Goal: Task Accomplishment & Management: Complete application form

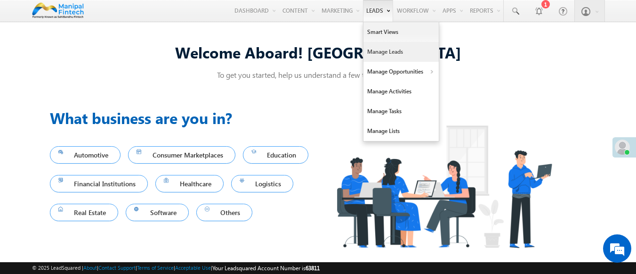
click at [395, 46] on link "Manage Leads" at bounding box center [400, 52] width 75 height 20
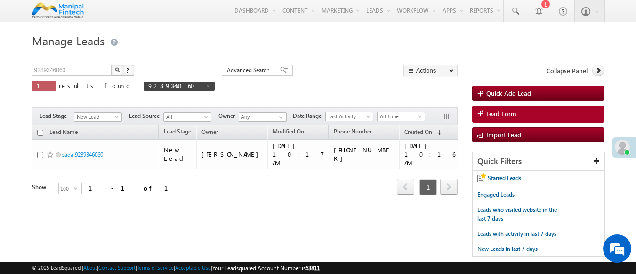
click at [500, 114] on span "Lead Form" at bounding box center [501, 113] width 30 height 8
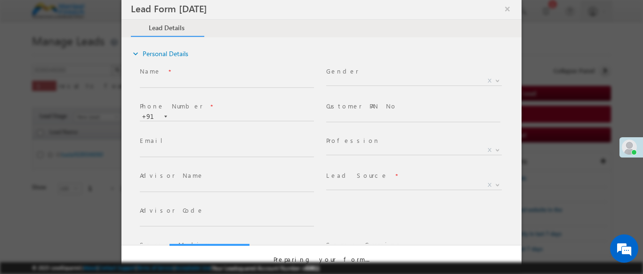
select select "Open"
select select "Prospecting"
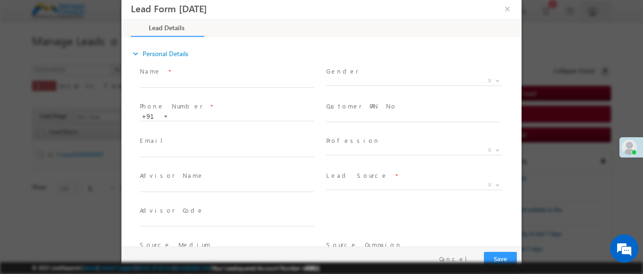
type input "08/11/25 10:35 AM"
type input "0"
type input "badal"
type input "9937142796"
type input "badal9937142796"
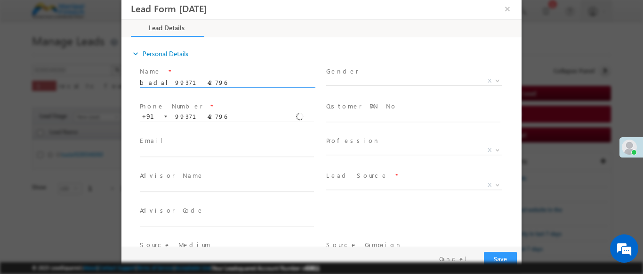
click at [495, 184] on b at bounding box center [498, 184] width 6 height 3
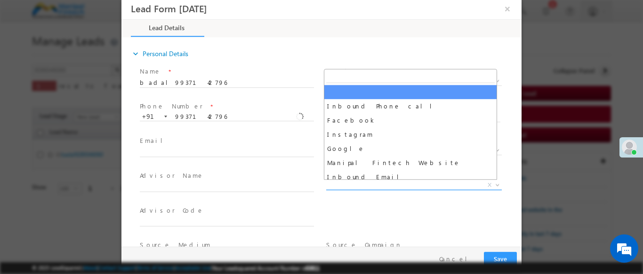
scroll to position [739, 0]
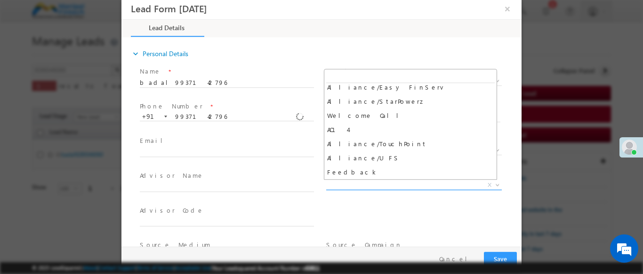
select select "Feedback"
type input "badal9937142796- Feedback"
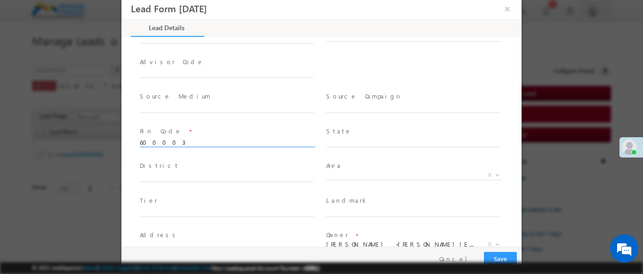
scroll to position [417, 0]
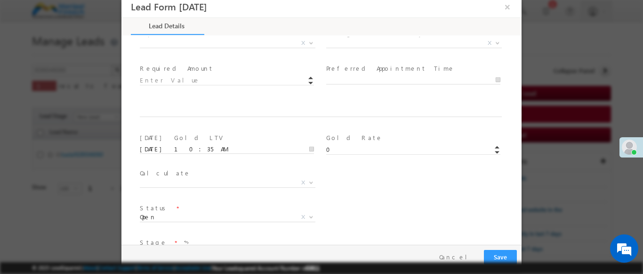
type input "600003"
click at [308, 42] on b at bounding box center [311, 42] width 6 height 3
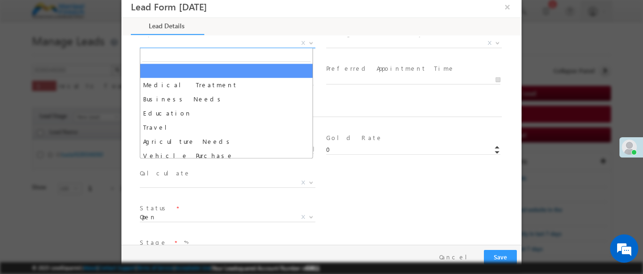
select select "Medical Treatment"
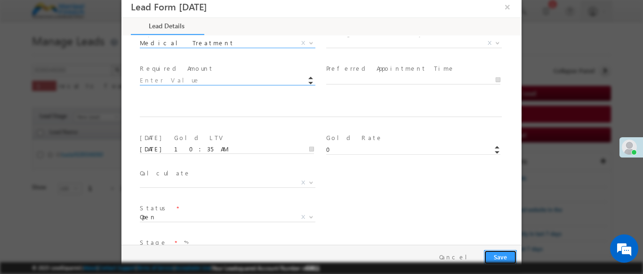
click at [500, 257] on button "Save" at bounding box center [500, 256] width 33 height 15
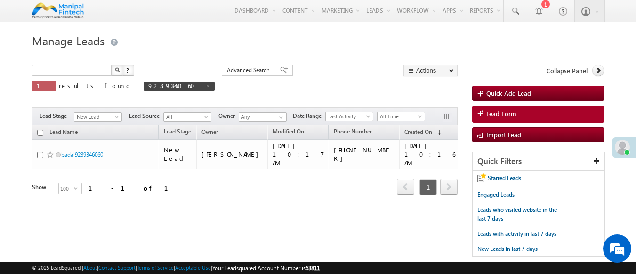
type input "Search Leads"
type input "9937142796"
click at [117, 71] on img "button" at bounding box center [116, 69] width 5 height 5
click at [83, 151] on link "badal9937142796" at bounding box center [82, 154] width 42 height 7
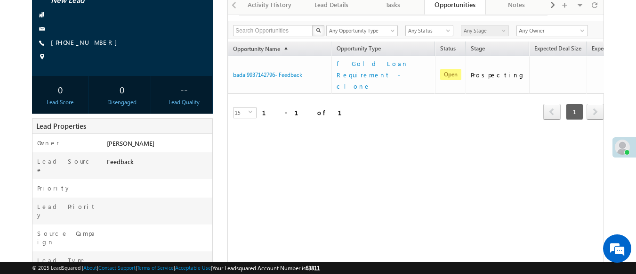
scroll to position [150, 0]
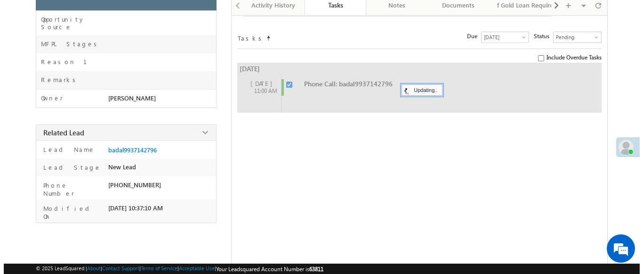
scroll to position [193, 0]
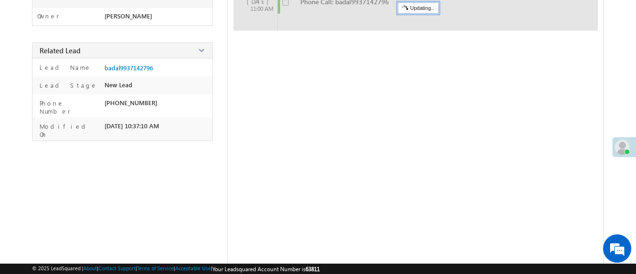
checkbox input "false"
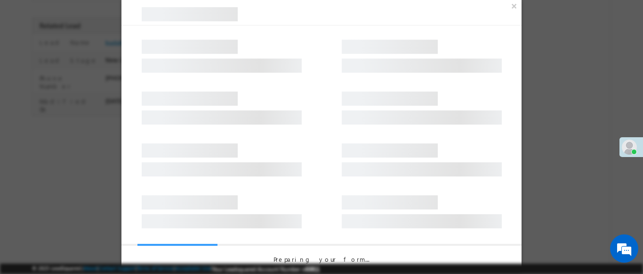
scroll to position [168, 0]
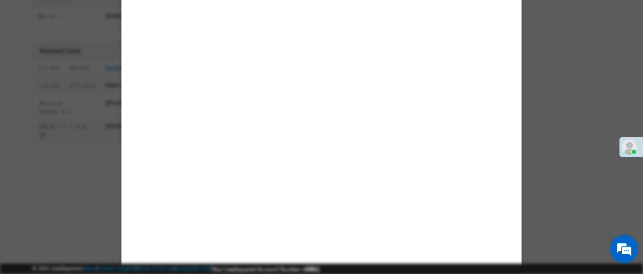
select select "Feedback"
select select "Medical Treatment"
select select "Open"
select select "Fresh Lead"
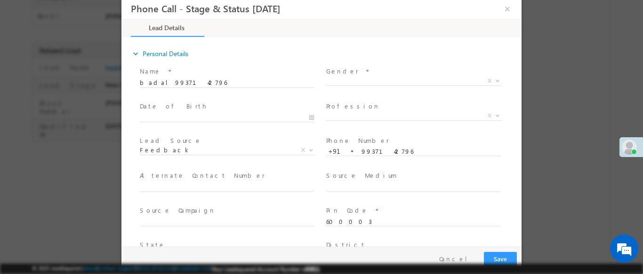
scroll to position [0, 0]
type input "08/11/25 10:37 AM"
click at [495, 80] on b at bounding box center [498, 80] width 6 height 3
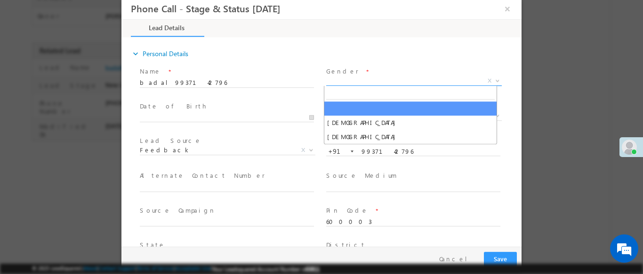
select select "Male"
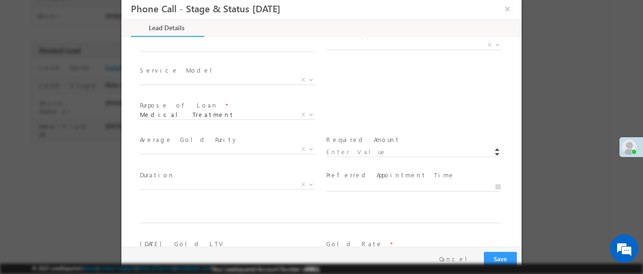
scroll to position [1, 0]
click at [495, 43] on b at bounding box center [498, 42] width 6 height 3
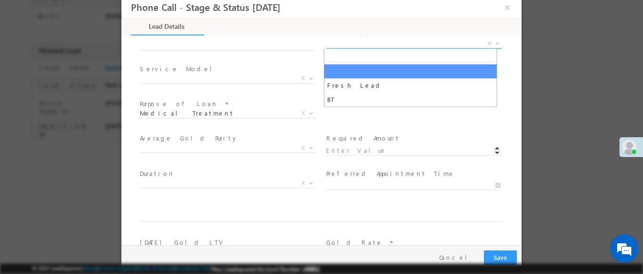
select select "BT"
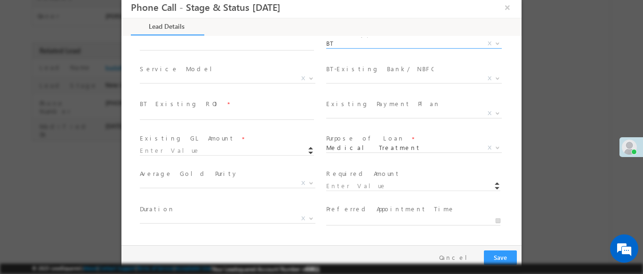
scroll to position [348, 0]
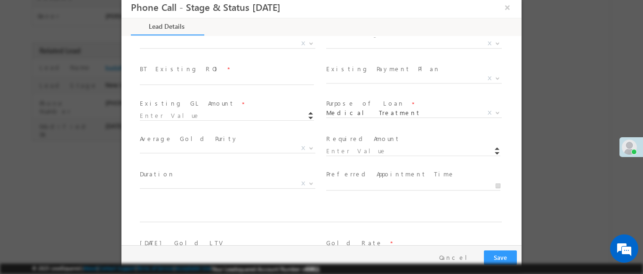
click at [308, 42] on b at bounding box center [311, 42] width 6 height 3
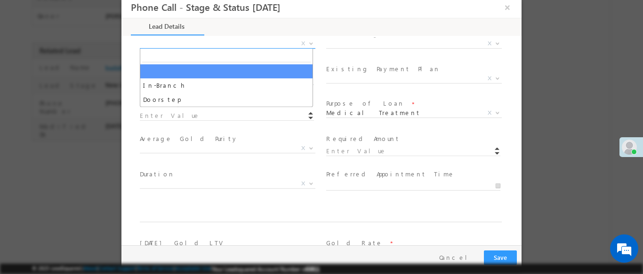
select select "In-Branch"
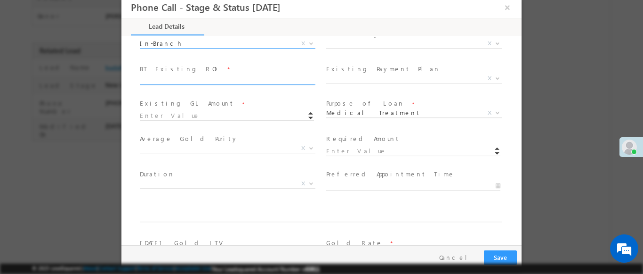
click at [495, 42] on b at bounding box center [498, 42] width 6 height 3
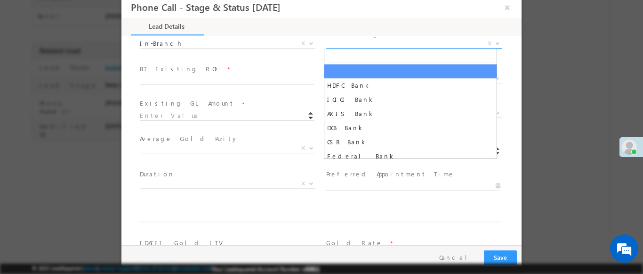
select select "DCB Bank"
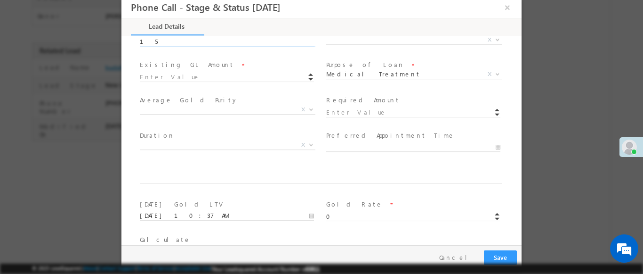
scroll to position [383, 0]
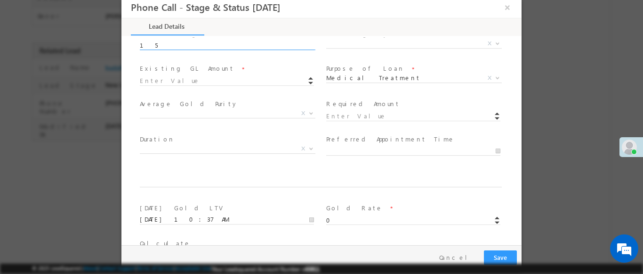
type input "15"
click at [495, 42] on b at bounding box center [498, 42] width 6 height 3
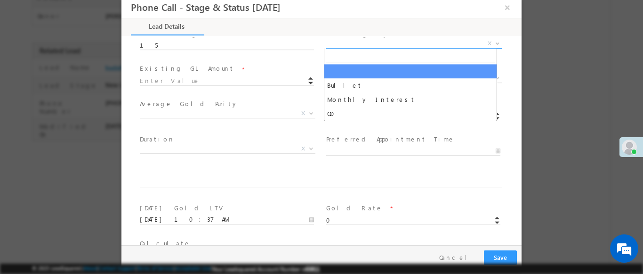
select select "Monthly Interest"
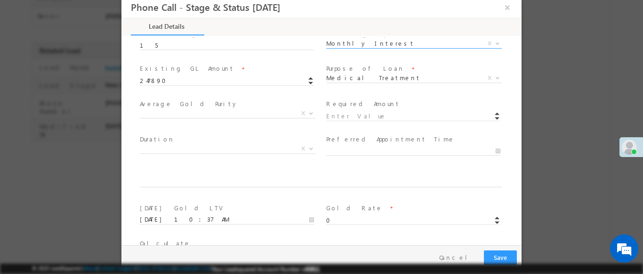
scroll to position [420, 0]
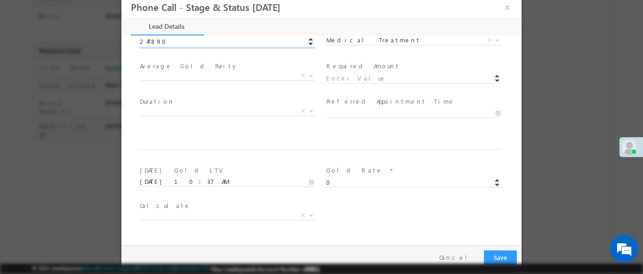
type input "247890.00"
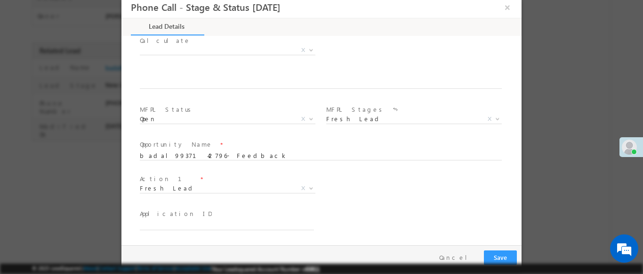
click at [308, 187] on b at bounding box center [311, 187] width 6 height 3
type input "234567.00"
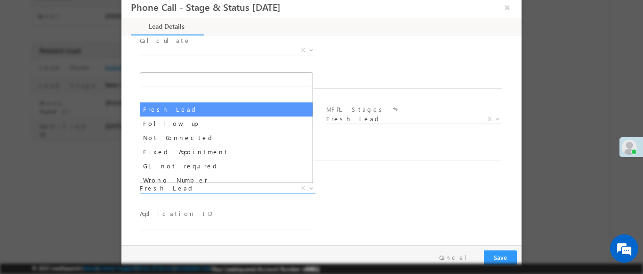
select select "Fixed Appointment"
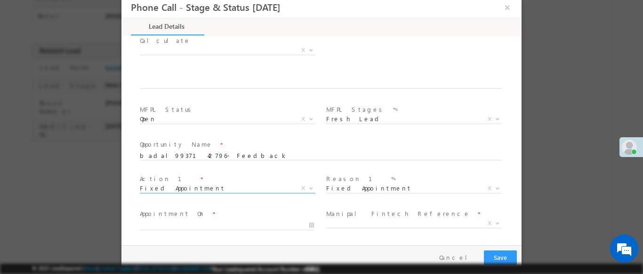
scroll to position [654, 0]
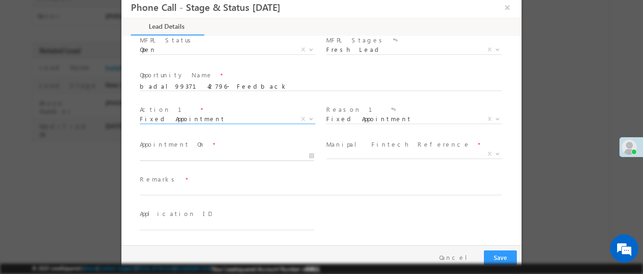
click at [225, 155] on input "text" at bounding box center [227, 155] width 174 height 9
type input "08/11/25 10:38 AM"
type input "38"
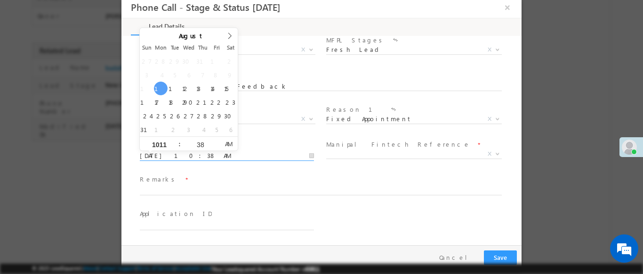
type input "1011"
type input "08/11/25 11:38 AM"
type input "11"
click at [495, 153] on b at bounding box center [498, 153] width 6 height 3
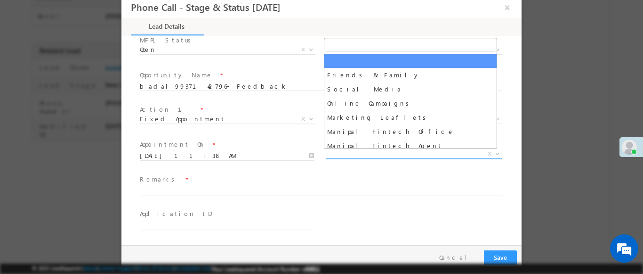
select select "Friends & Family"
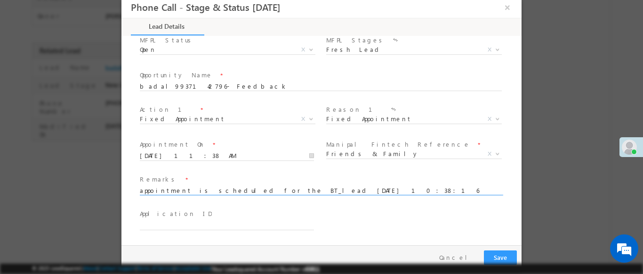
type input "appointment is scheduled for the BT_lead 2025-08-11 10:38:16"
click at [500, 257] on button "Save" at bounding box center [500, 257] width 33 height 15
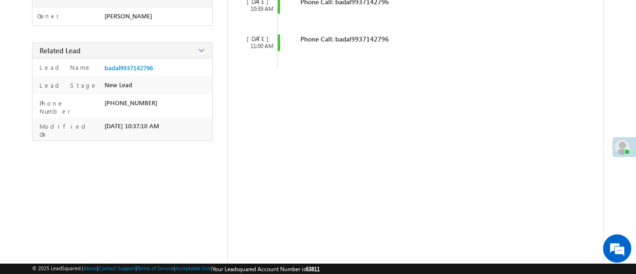
scroll to position [0, 0]
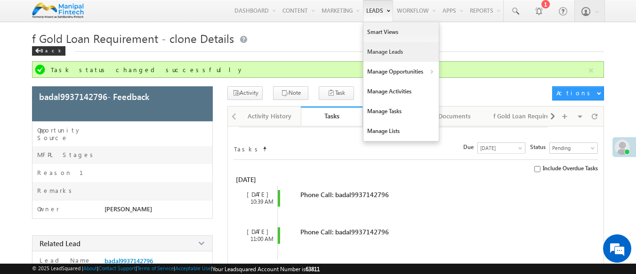
click at [395, 42] on link "Manage Leads" at bounding box center [400, 52] width 75 height 20
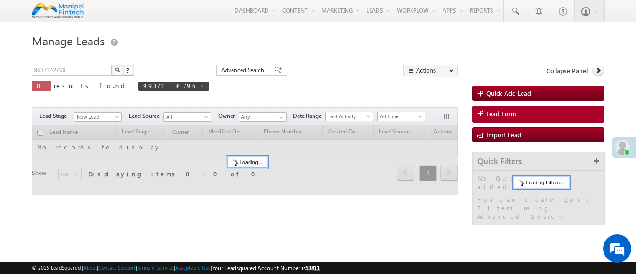
click at [500, 114] on span "Lead Form" at bounding box center [501, 113] width 30 height 8
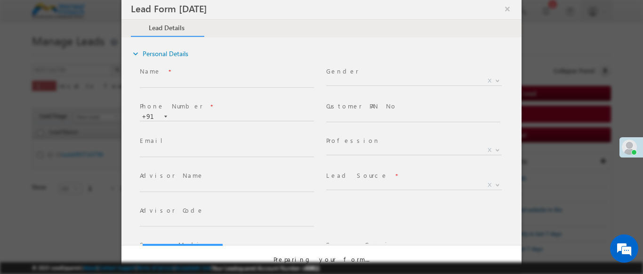
select select "Open"
select select "Prospecting"
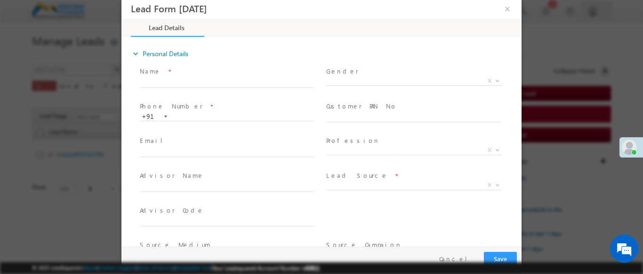
type input "[DATE] 10:38 AM"
type input "0"
type input "badal"
type input "9190107628"
type input "badal9190107628"
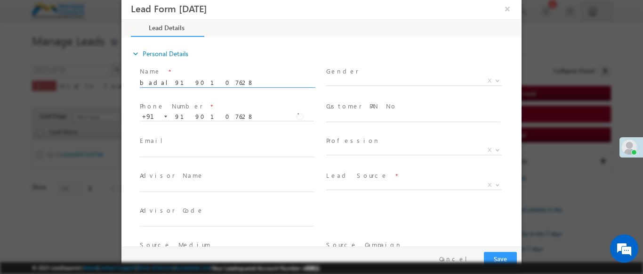
click at [495, 184] on b at bounding box center [498, 184] width 6 height 3
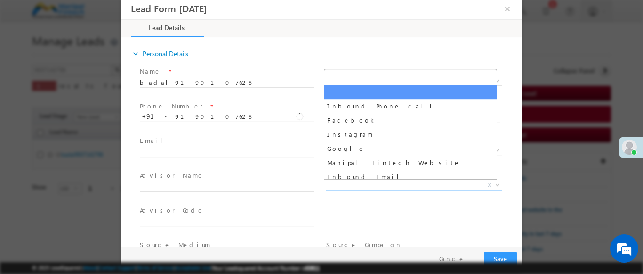
select select "Feedback"
type input "badal9190107628- Feedback"
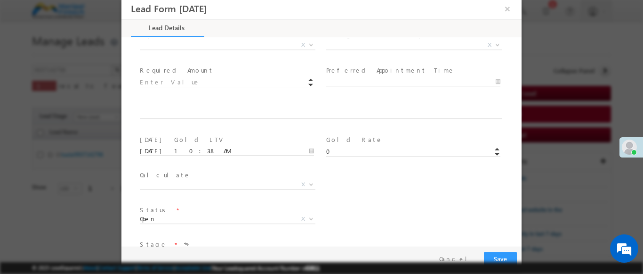
scroll to position [2, 0]
type input "600002"
click at [308, 42] on b at bounding box center [311, 42] width 6 height 3
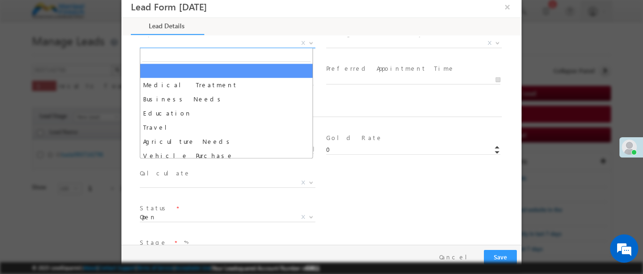
select select "Medical Treatment"
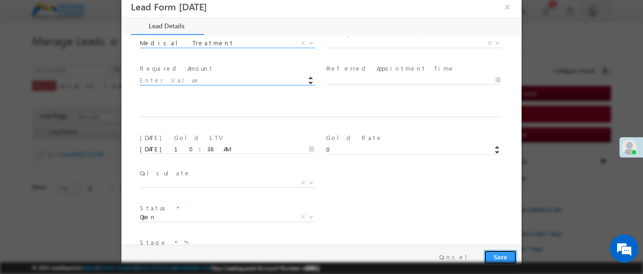
click at [500, 257] on button "Save" at bounding box center [500, 256] width 33 height 15
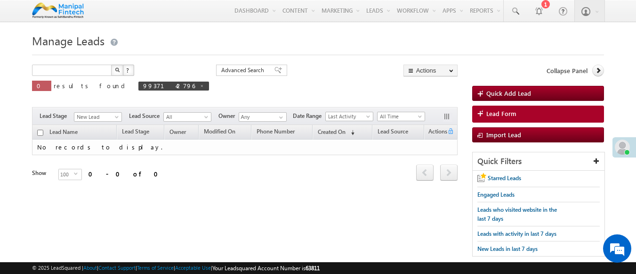
type input "Search Leads"
type input "9190107628"
click at [117, 71] on img "button" at bounding box center [116, 69] width 5 height 5
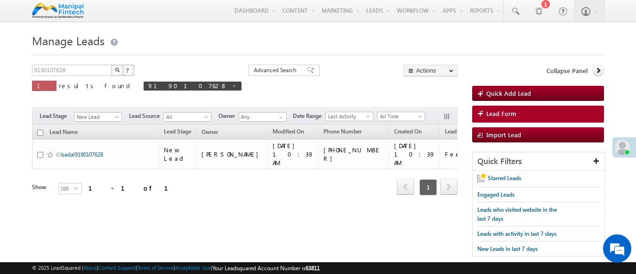
click at [83, 151] on link "badal9190107628" at bounding box center [82, 154] width 42 height 7
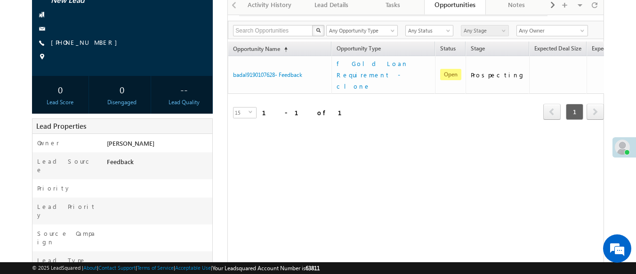
scroll to position [150, 0]
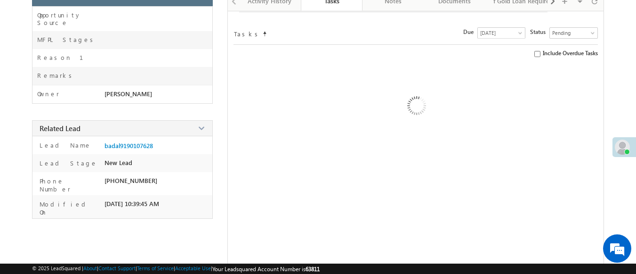
scroll to position [111, 0]
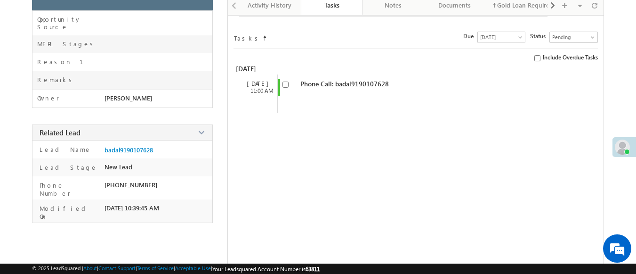
checkbox input "false"
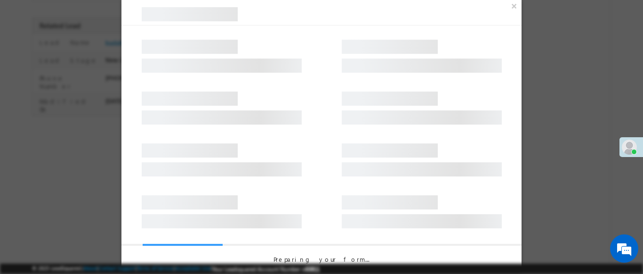
scroll to position [168, 0]
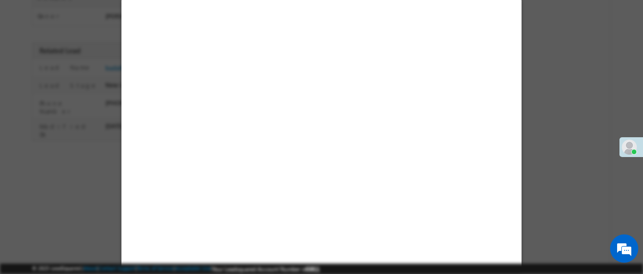
select select "Feedback"
select select "Medical Treatment"
select select "Open"
select select "Fresh Lead"
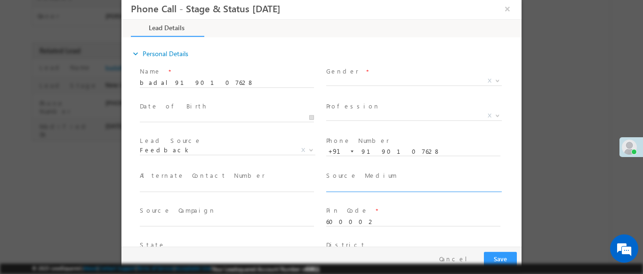
scroll to position [0, 0]
type input "08/11/25 10:40 AM"
click at [495, 80] on b at bounding box center [498, 80] width 6 height 3
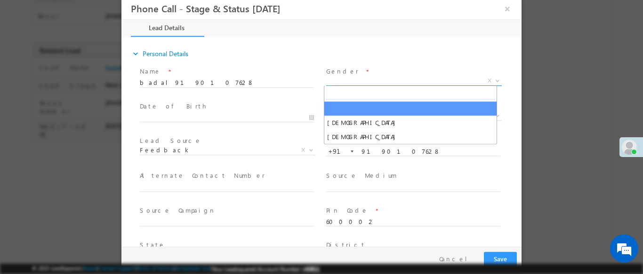
select select "Male"
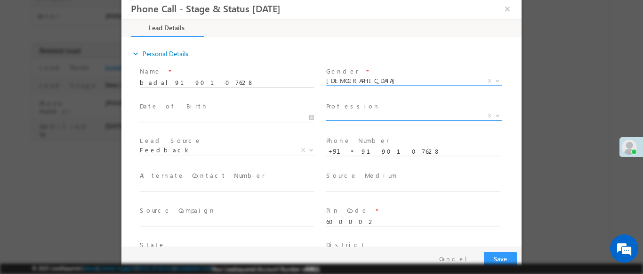
scroll to position [1, 0]
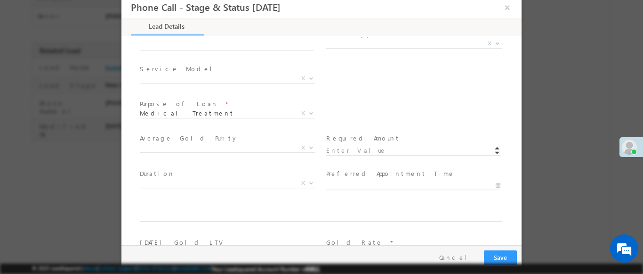
click at [495, 43] on b at bounding box center [498, 42] width 6 height 3
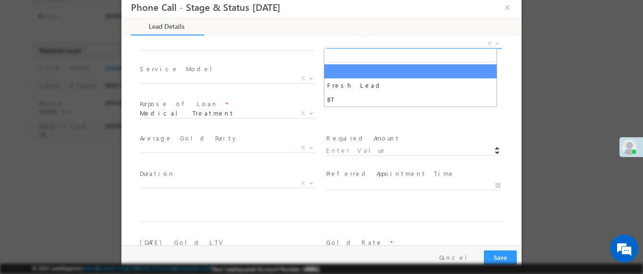
select select "BT"
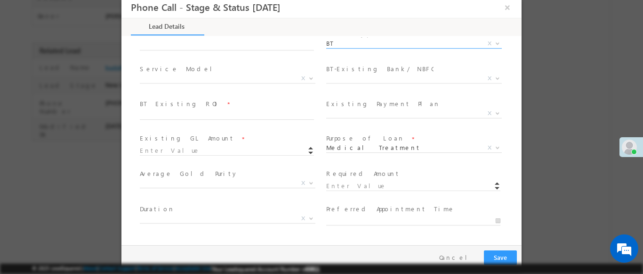
scroll to position [348, 0]
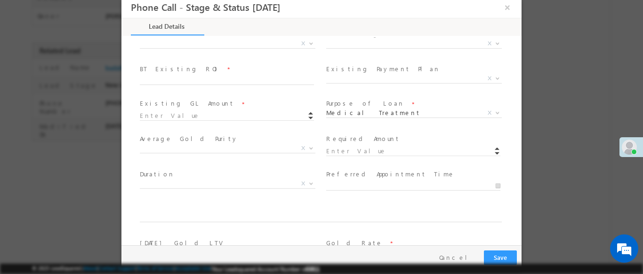
click at [308, 42] on b at bounding box center [311, 42] width 6 height 3
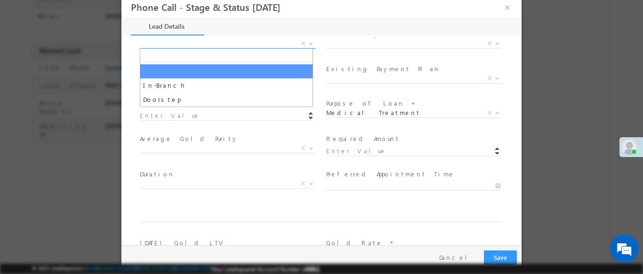
select select "In-Branch"
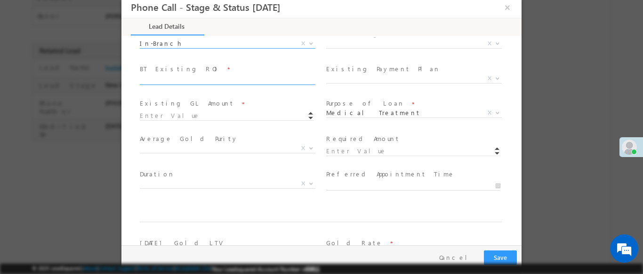
click at [495, 42] on b at bounding box center [498, 42] width 6 height 3
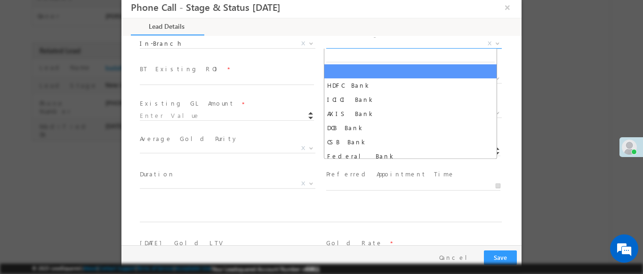
select select "DCB Bank"
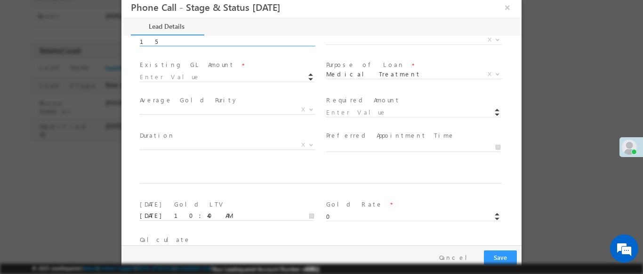
scroll to position [383, 0]
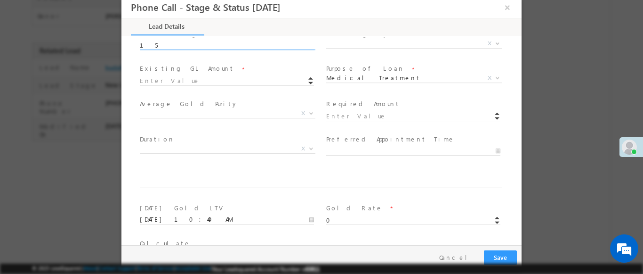
type input "15"
click at [495, 42] on b at bounding box center [498, 42] width 6 height 3
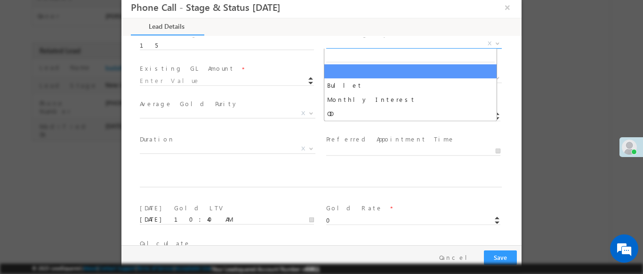
select select "Monthly Interest"
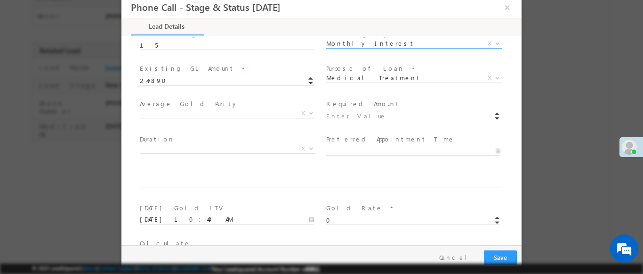
scroll to position [420, 0]
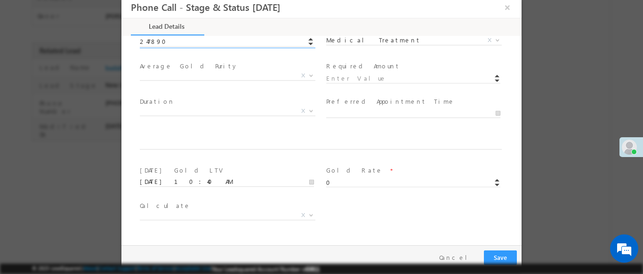
type input "247890.00"
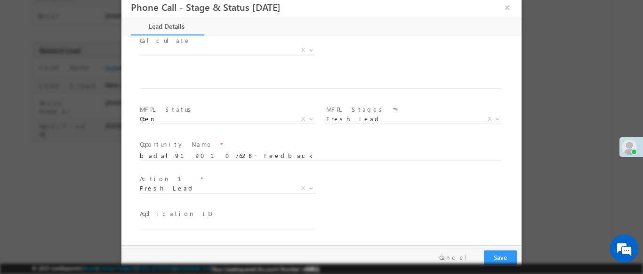
click at [308, 187] on b at bounding box center [311, 187] width 6 height 3
type input "234567.00"
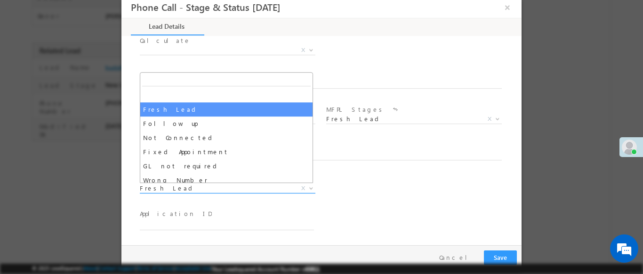
select select "Fixed Appointment"
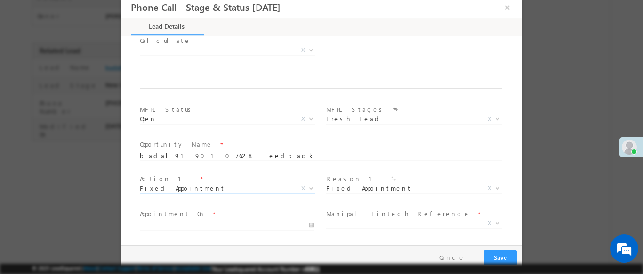
scroll to position [654, 0]
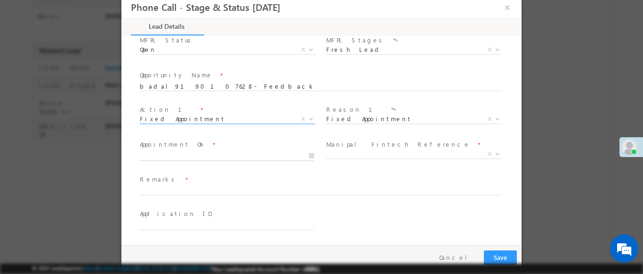
click at [225, 155] on input "text" at bounding box center [227, 155] width 174 height 9
type input "08/11/25 10:41 AM"
type input "41"
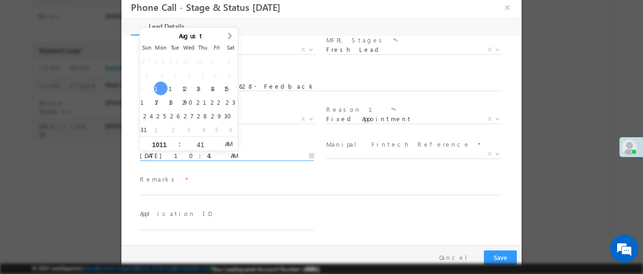
type input "1011"
type input "08/11/25 11:41 AM"
type input "11"
click at [495, 153] on b at bounding box center [498, 153] width 6 height 3
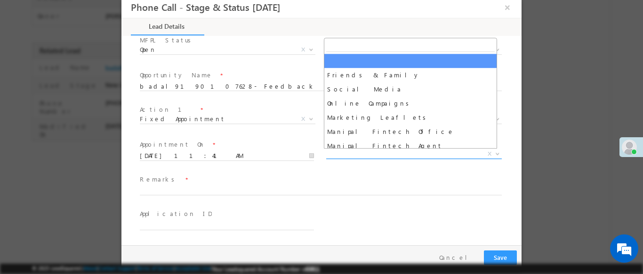
select select "Friends & Family"
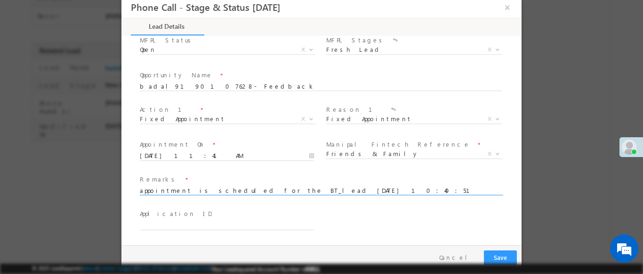
type input "appointment is scheduled for the BT_lead 2025-08-11 10:40:51"
click at [500, 257] on button "Save" at bounding box center [500, 257] width 33 height 15
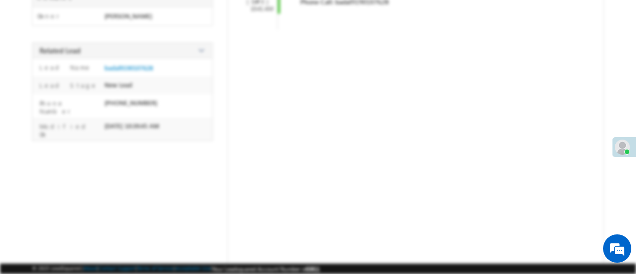
scroll to position [0, 0]
